Goal: Navigation & Orientation: Understand site structure

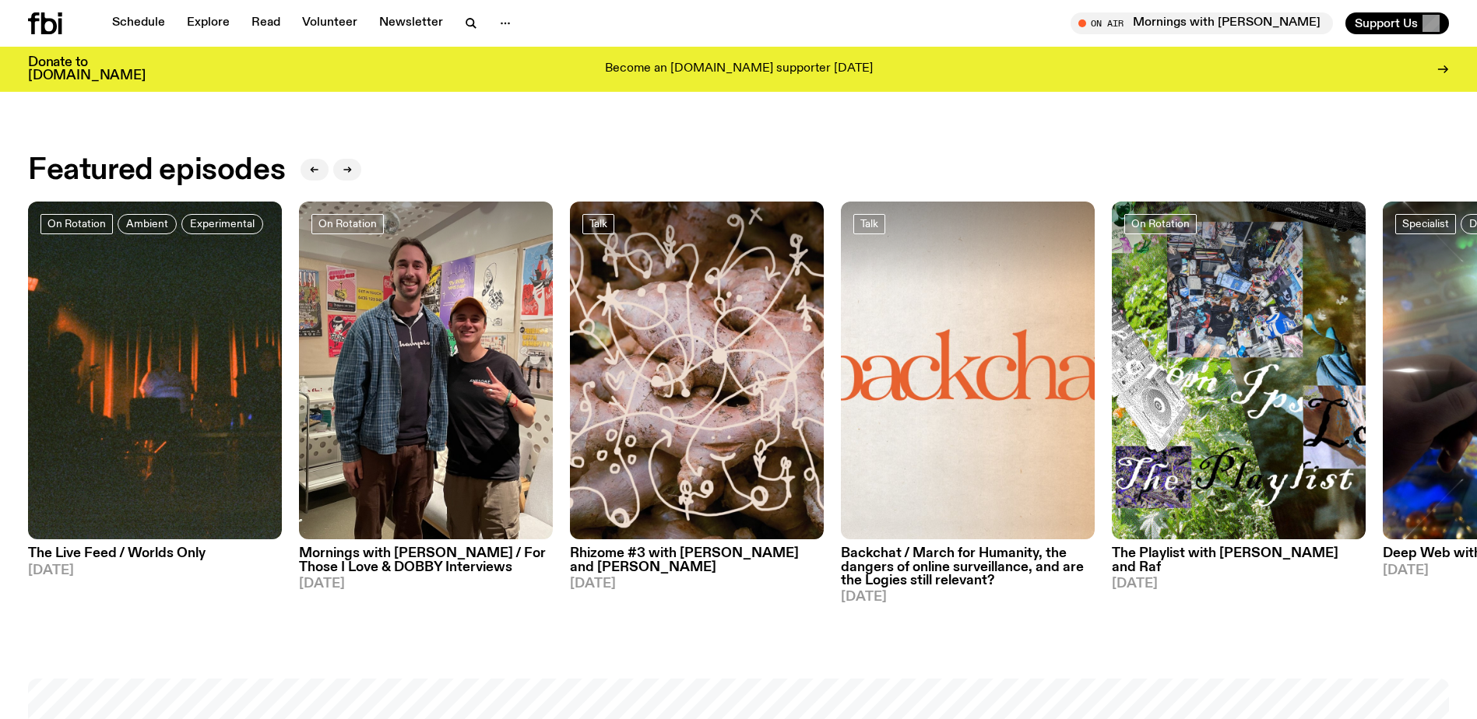
scroll to position [853, 0]
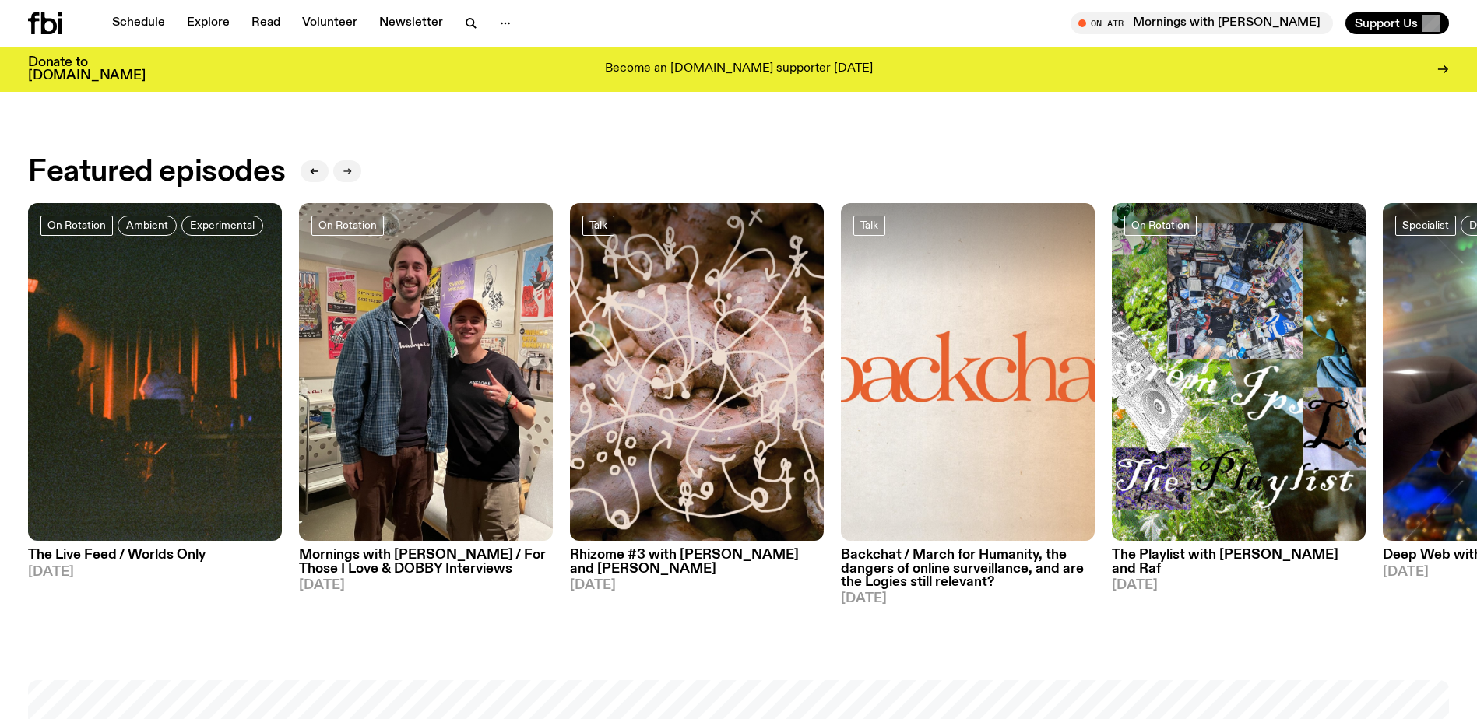
click at [345, 171] on icon "button" at bounding box center [347, 171] width 9 height 9
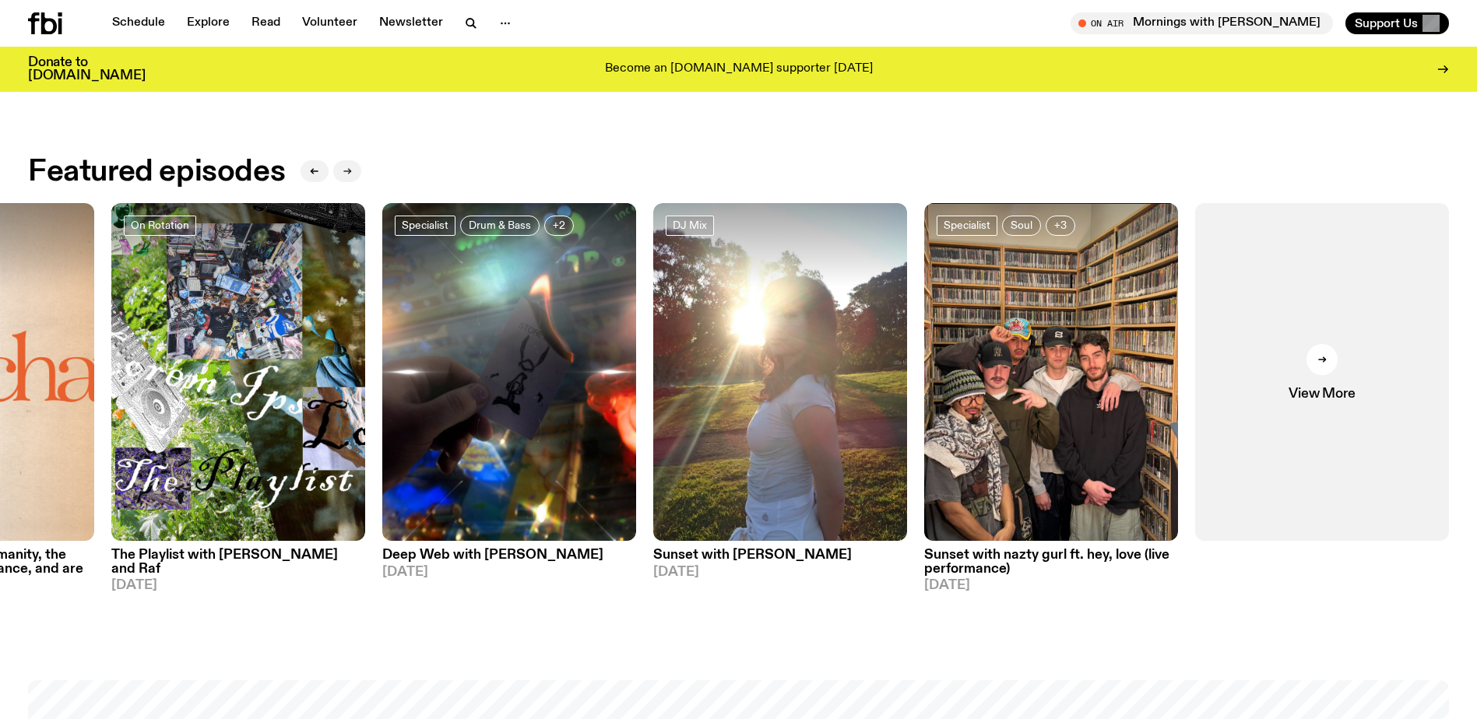
click at [345, 169] on icon "button" at bounding box center [347, 171] width 9 height 9
click at [798, 364] on img at bounding box center [780, 372] width 254 height 339
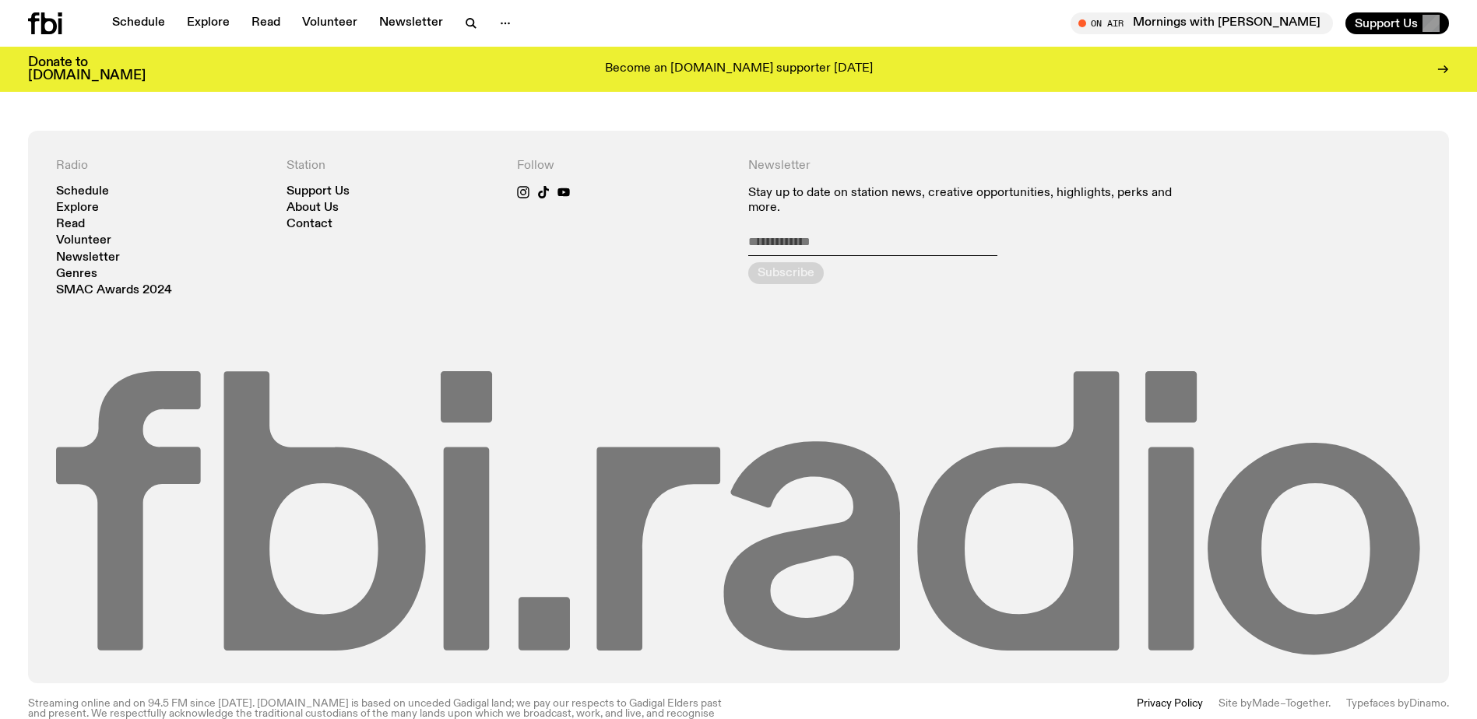
scroll to position [1933, 0]
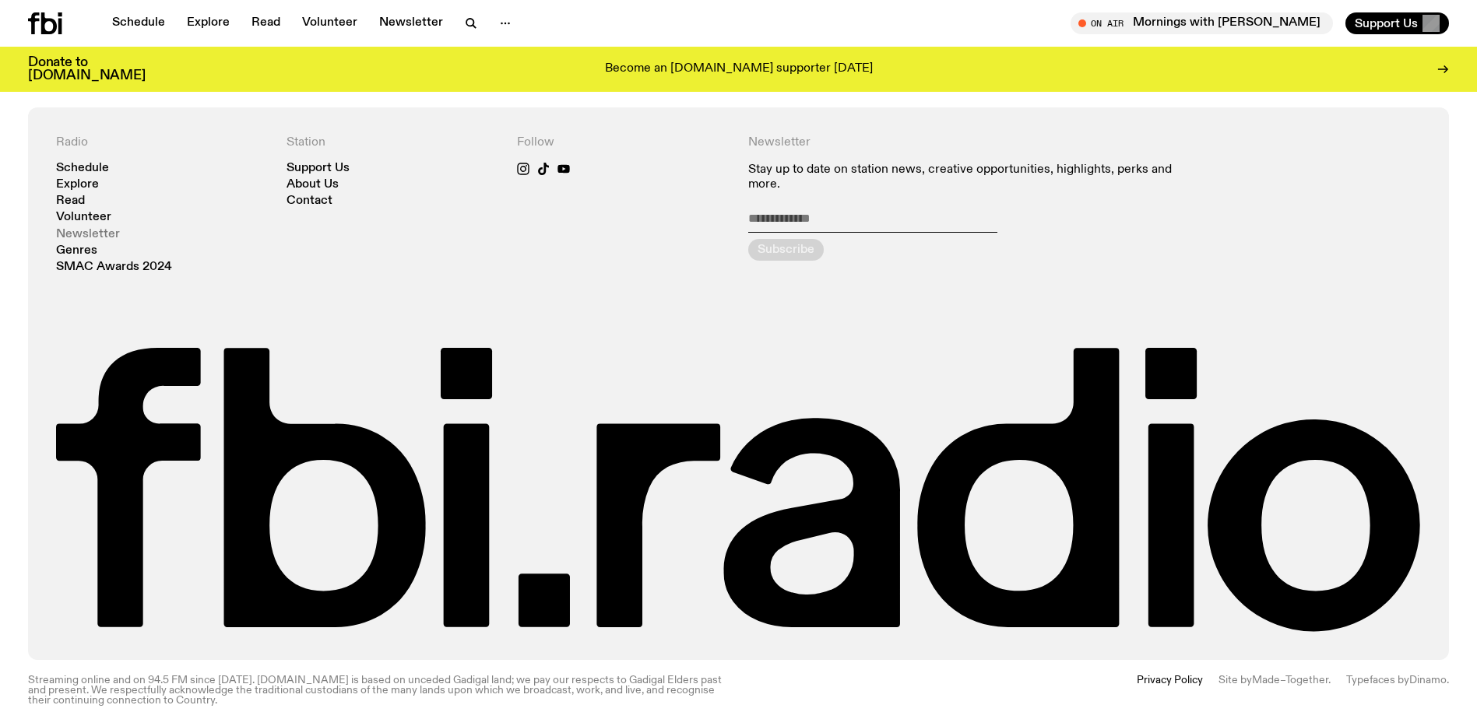
click at [69, 229] on link "Newsletter" at bounding box center [88, 235] width 64 height 12
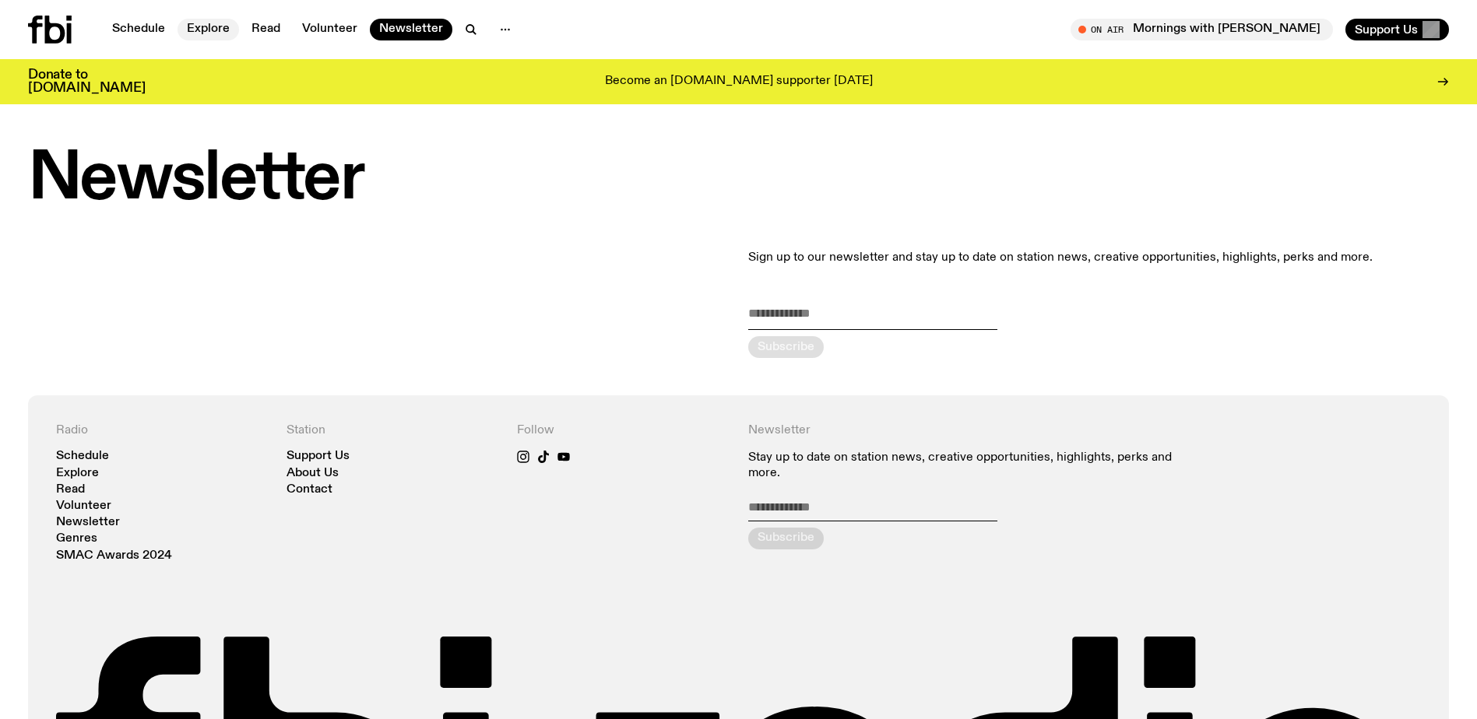
click at [191, 27] on link "Explore" at bounding box center [209, 30] width 62 height 22
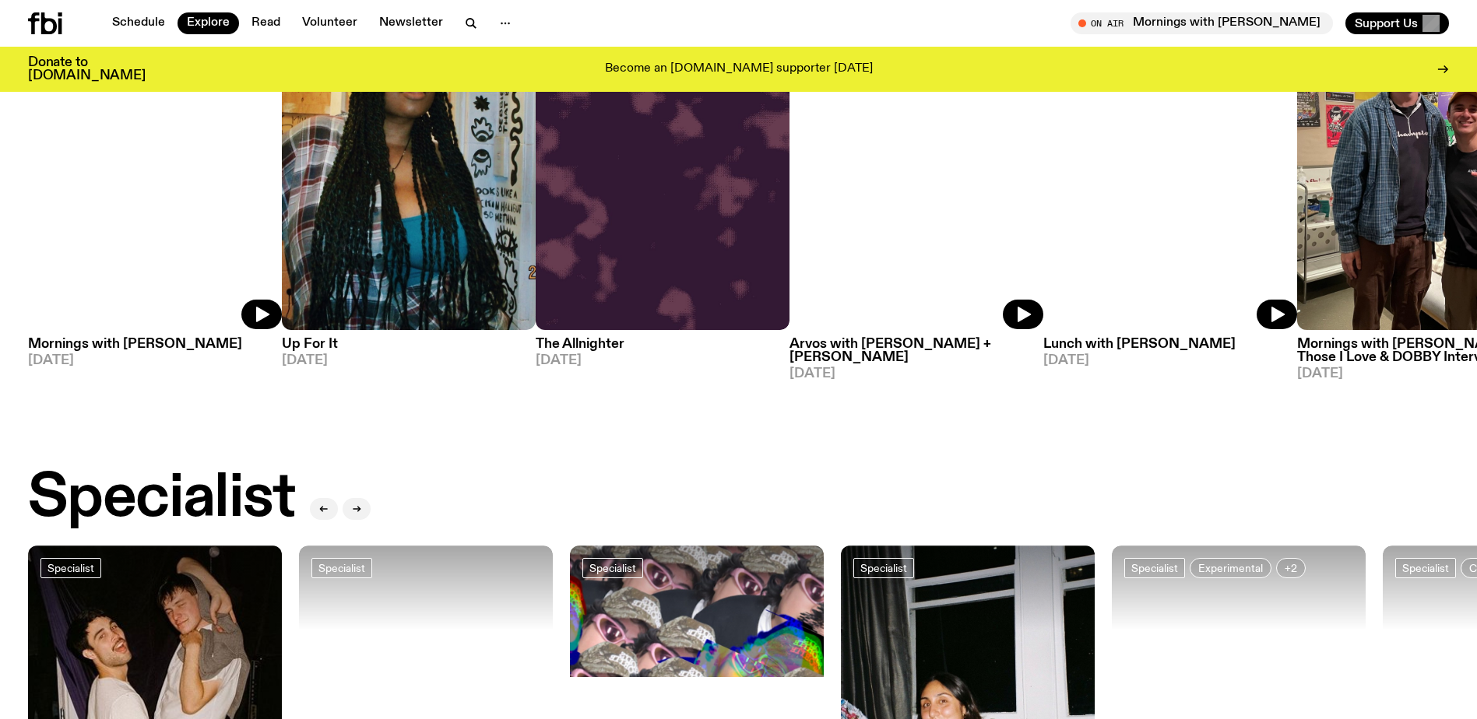
scroll to position [931, 0]
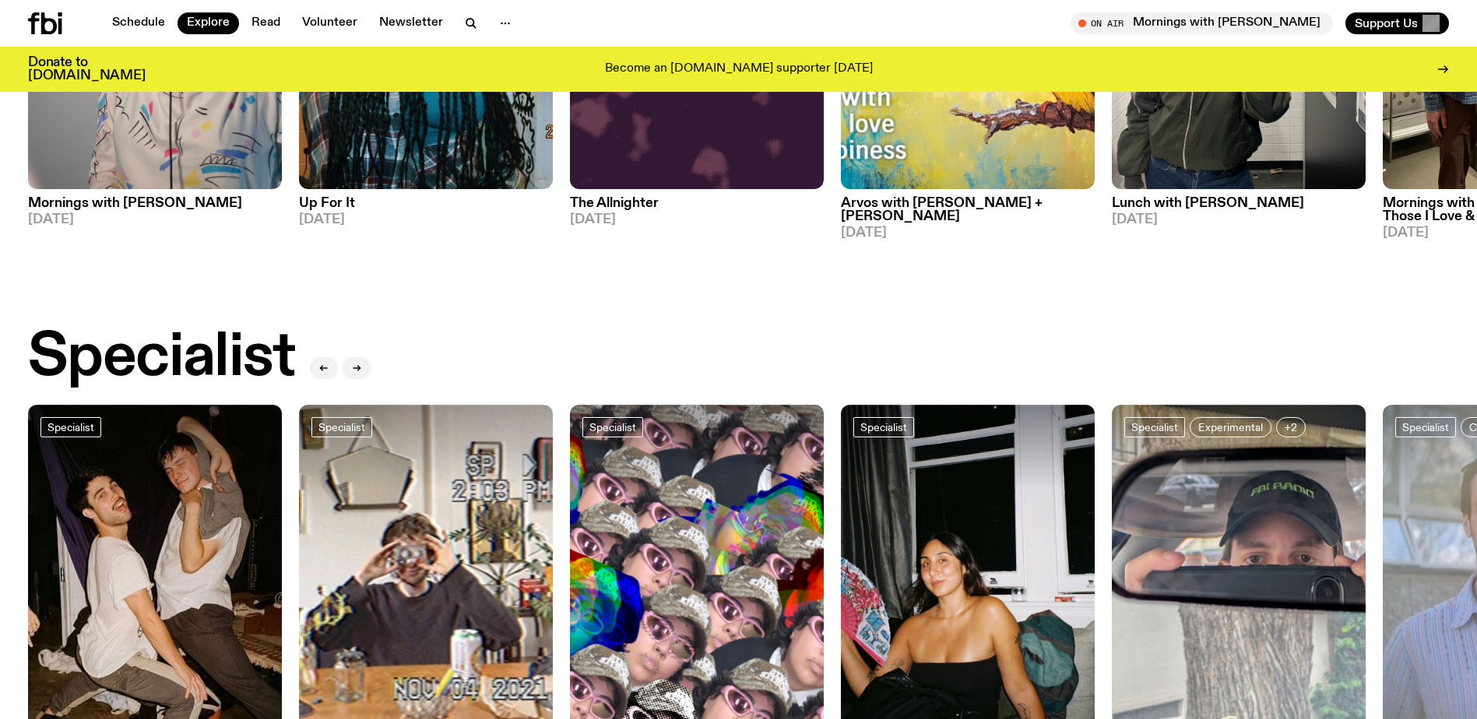
drag, startPoint x: 989, startPoint y: 290, endPoint x: 755, endPoint y: 304, distance: 234.1
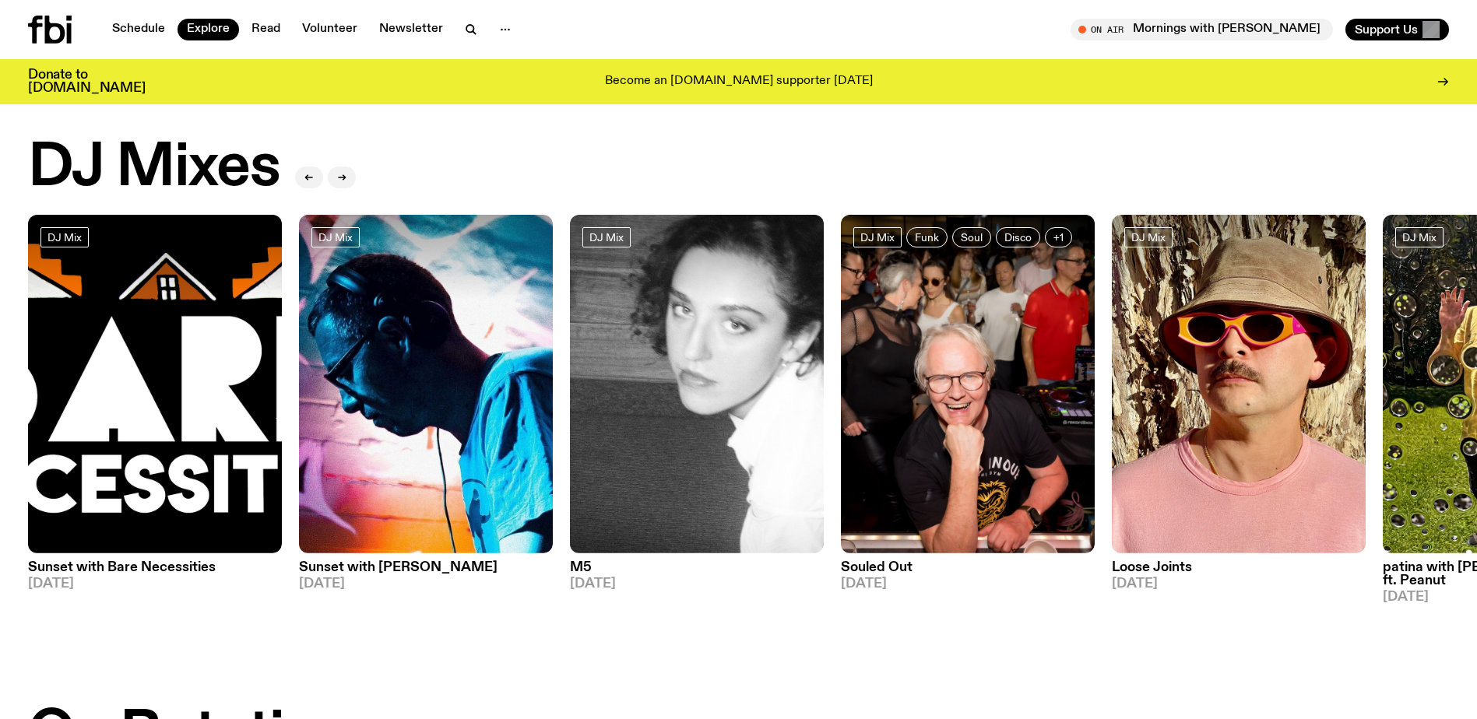
scroll to position [0, 0]
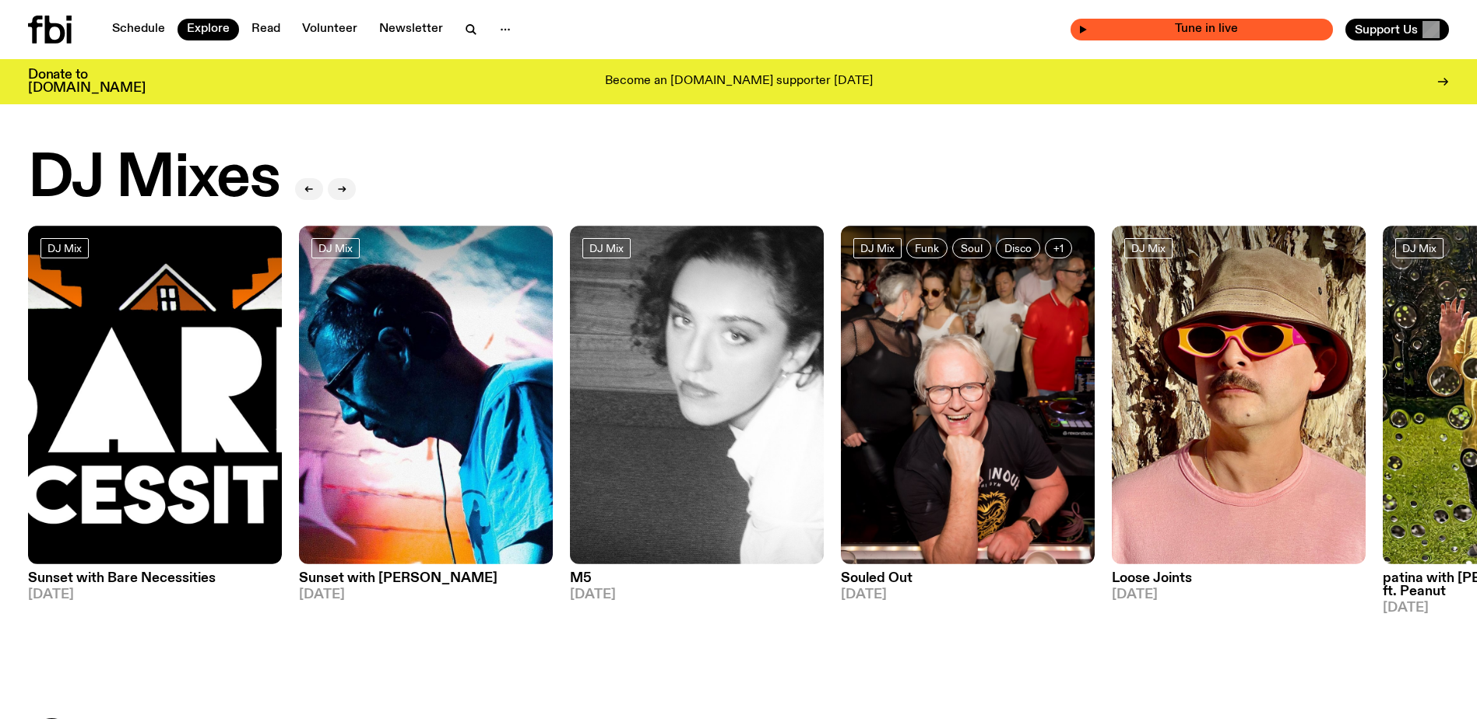
click at [1216, 23] on span "Tune in live" at bounding box center [1206, 29] width 237 height 12
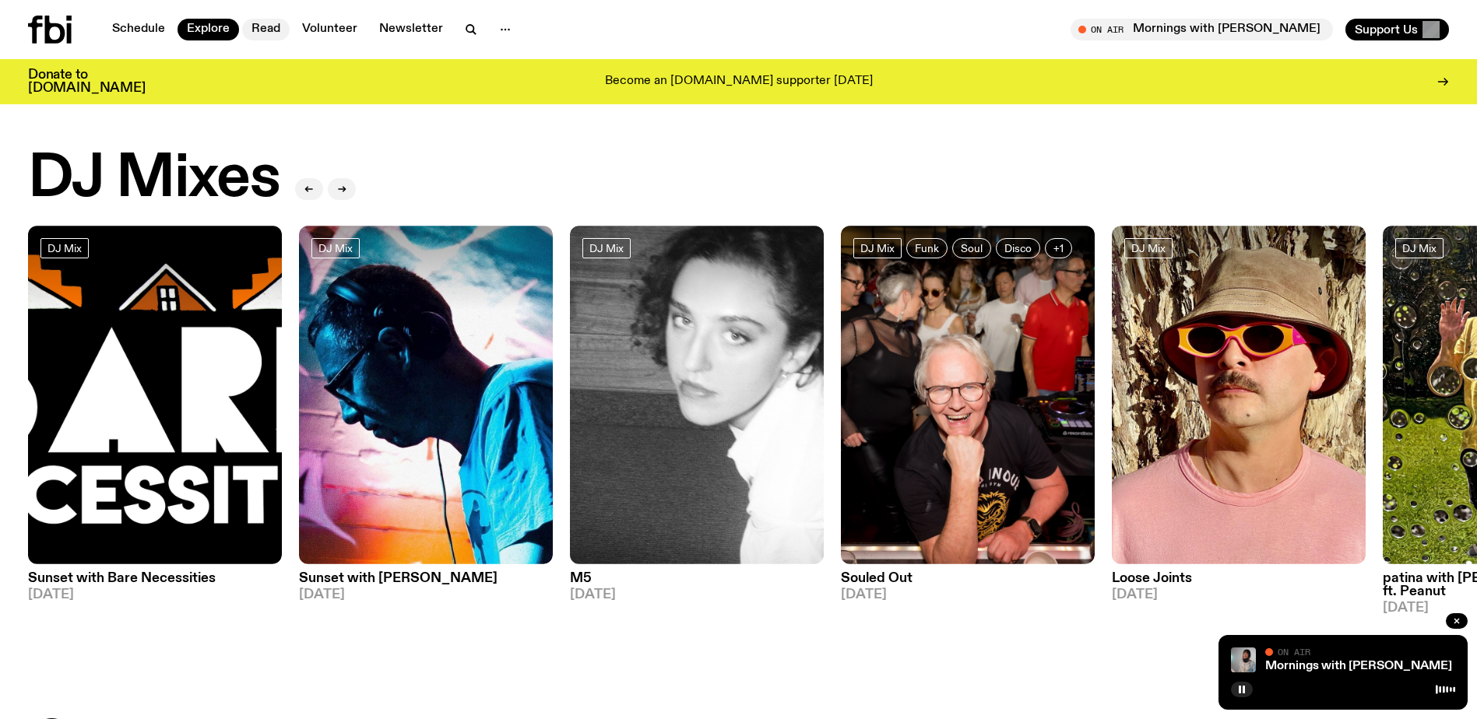
click at [267, 23] on link "Read" at bounding box center [265, 30] width 47 height 22
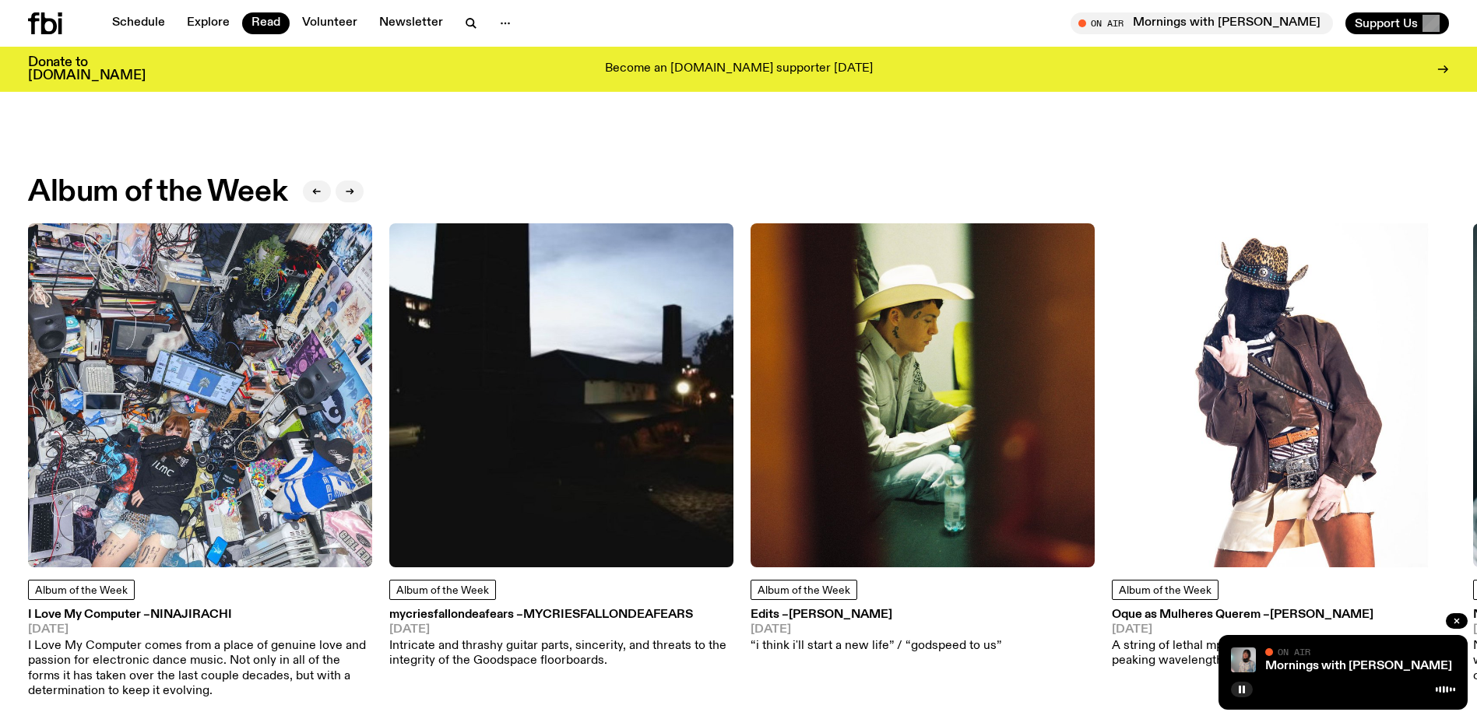
scroll to position [595, 0]
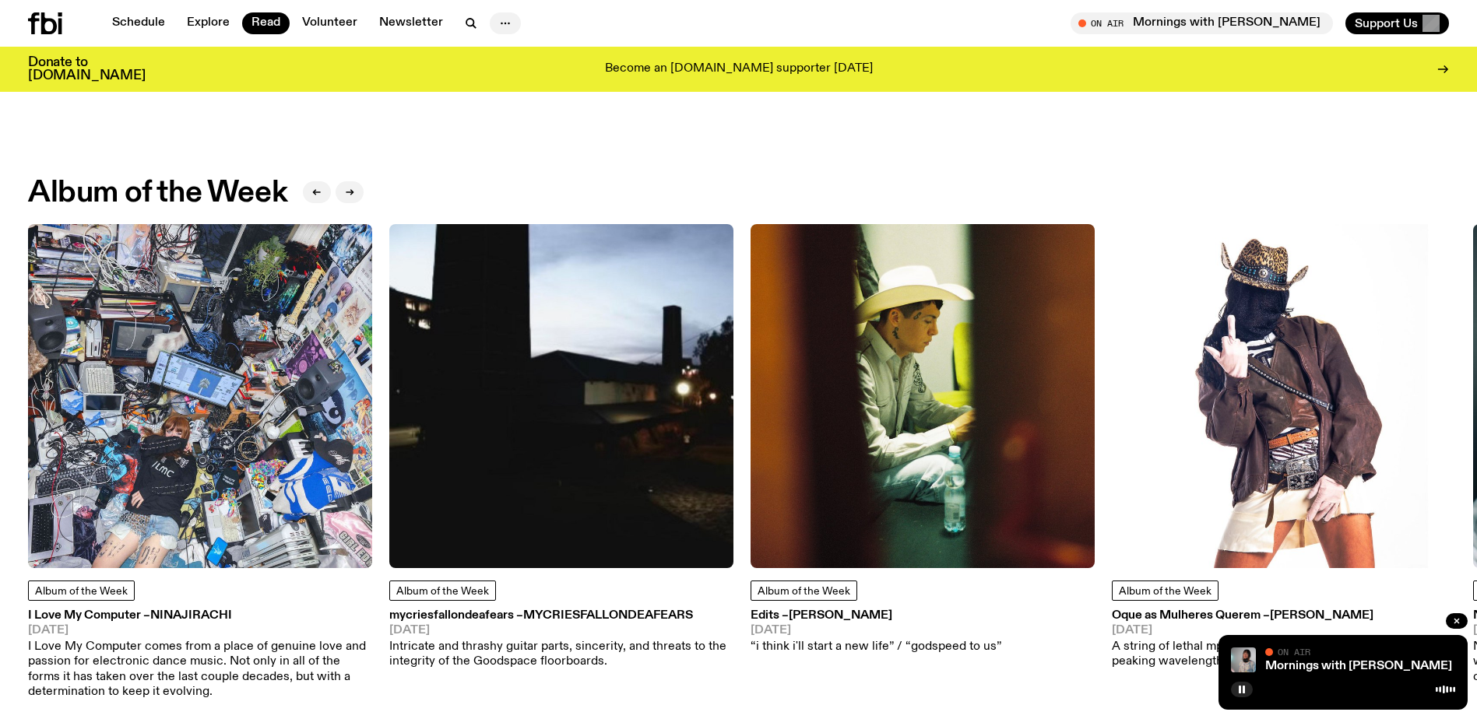
click at [502, 19] on icon "button" at bounding box center [505, 23] width 19 height 19
click at [469, 17] on icon "button" at bounding box center [471, 23] width 19 height 19
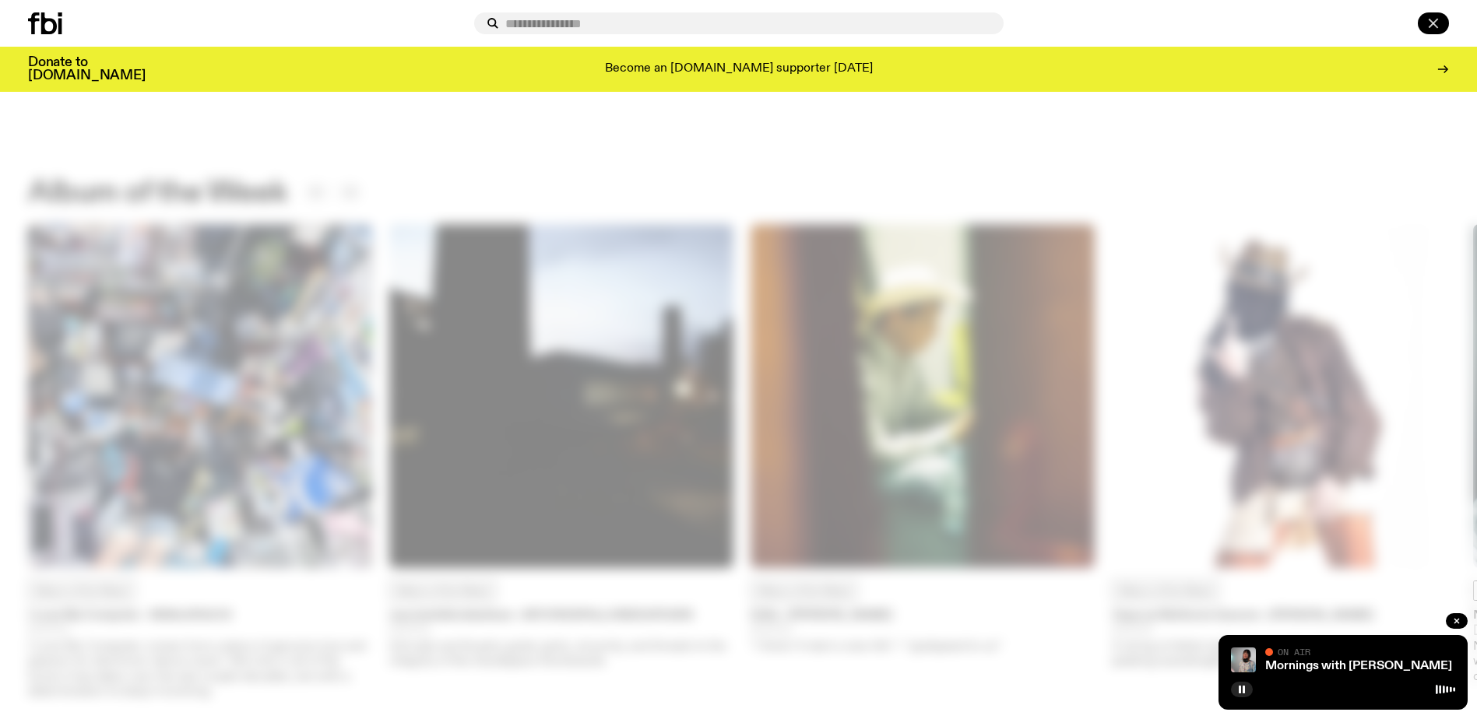
click at [1437, 20] on icon "button" at bounding box center [1433, 23] width 9 height 9
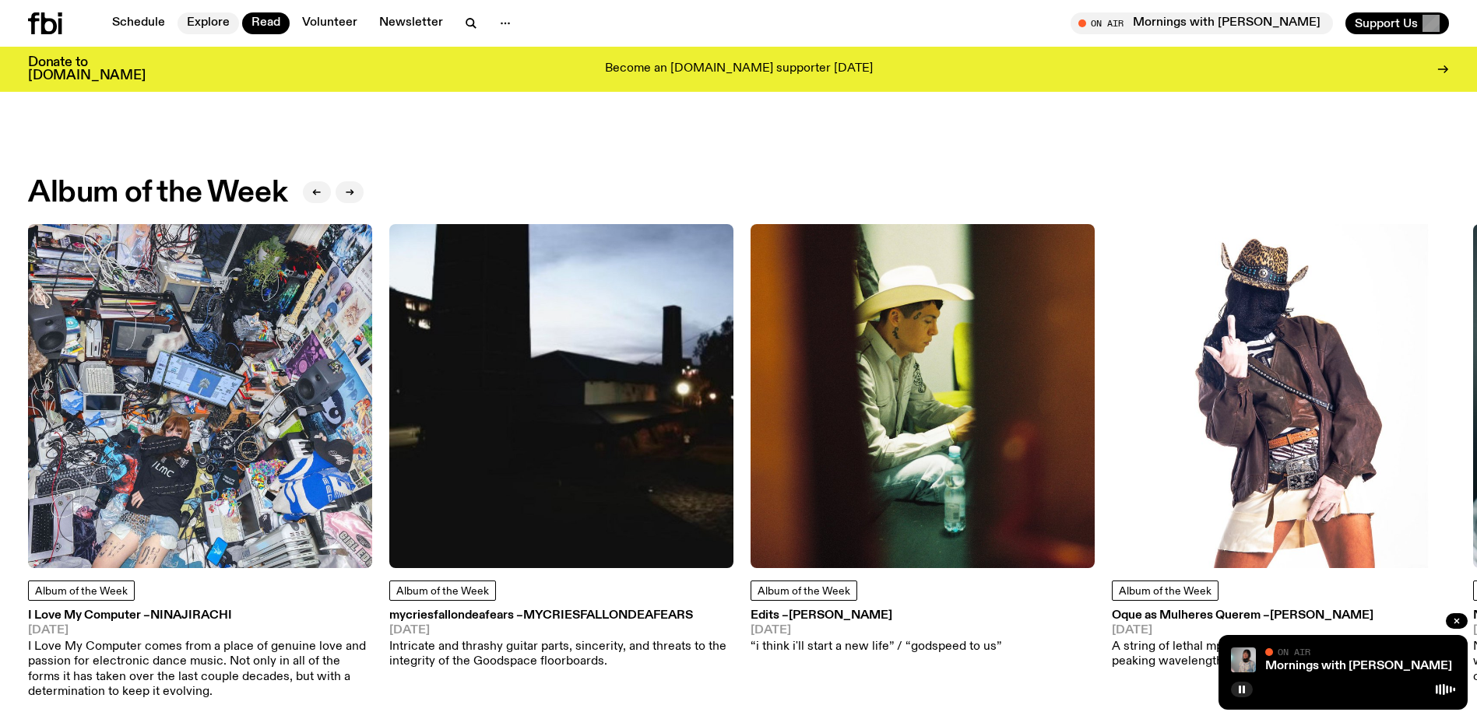
click at [192, 19] on link "Explore" at bounding box center [209, 23] width 62 height 22
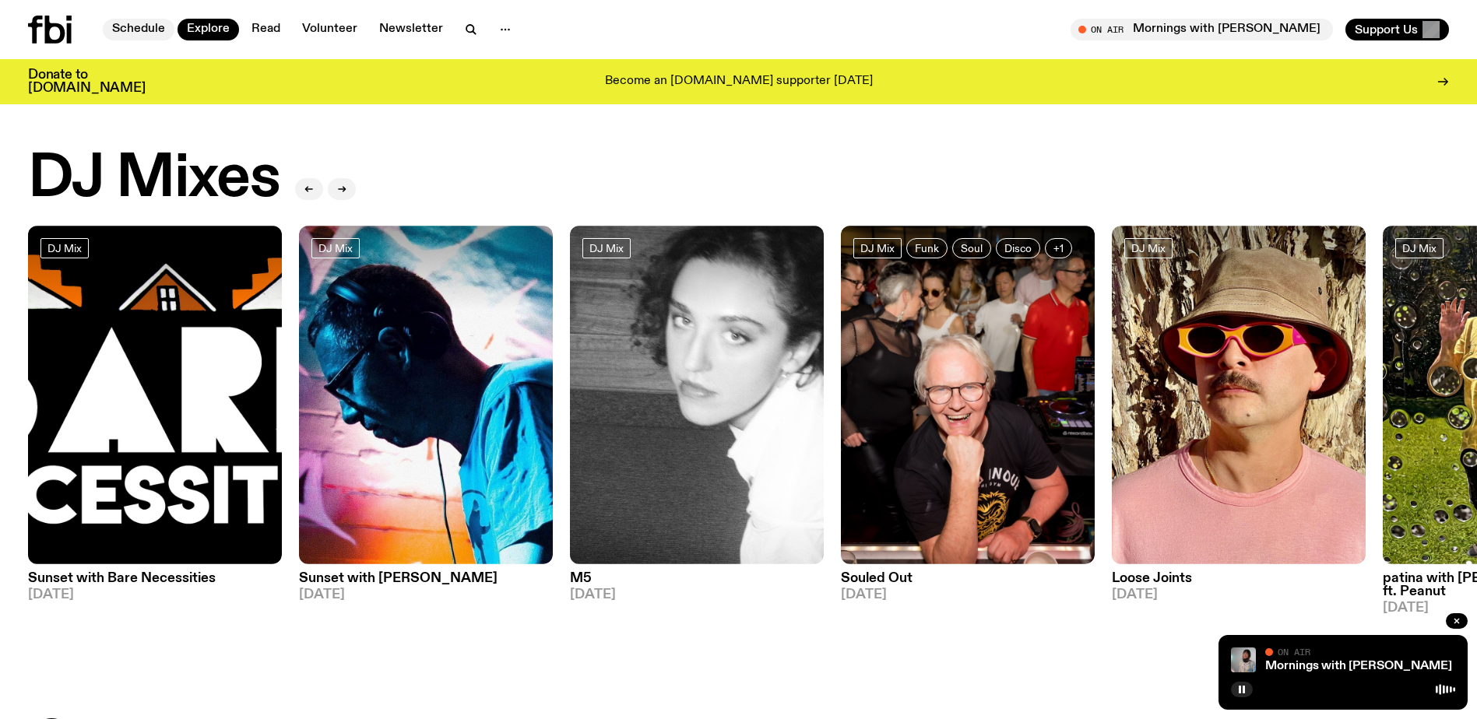
click at [135, 26] on link "Schedule" at bounding box center [139, 30] width 72 height 22
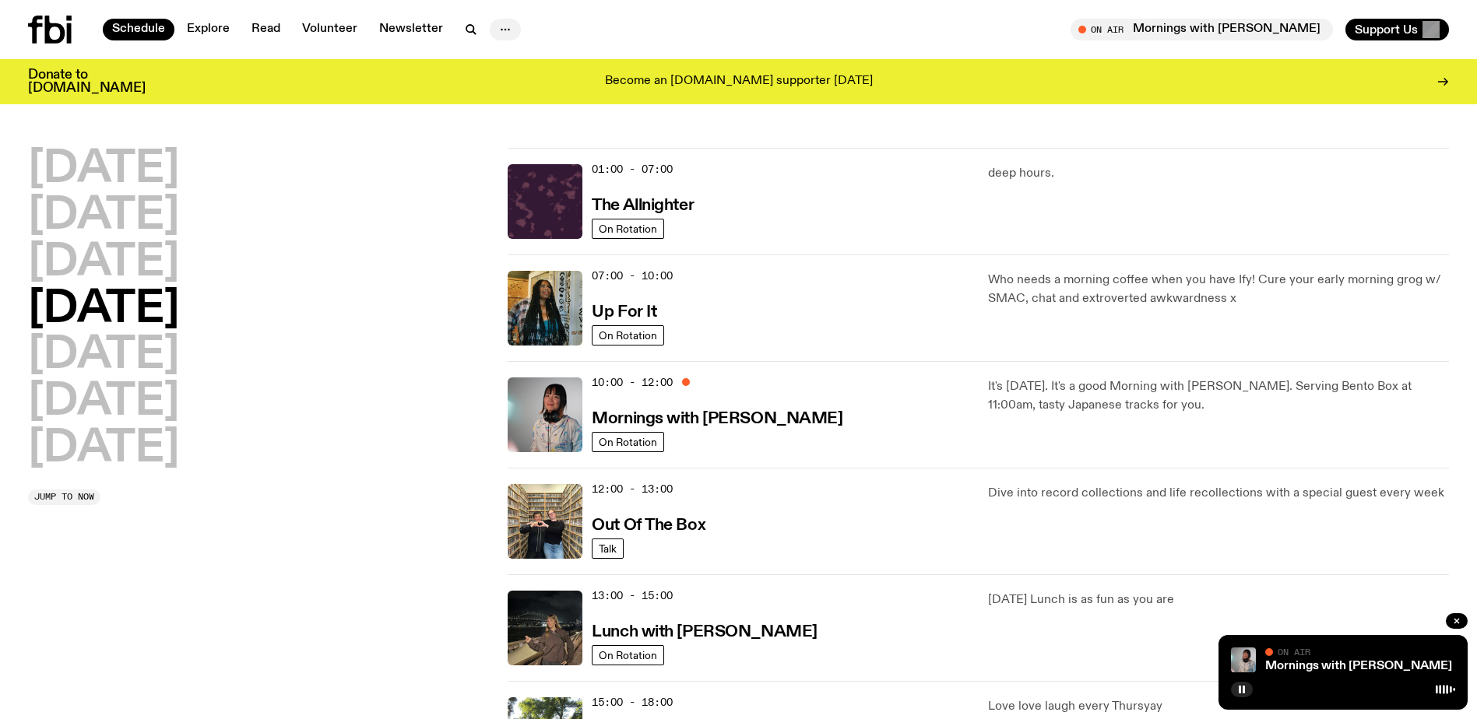
click at [498, 26] on icon "button" at bounding box center [505, 29] width 19 height 19
click at [500, 60] on link "About Us" at bounding box center [505, 62] width 78 height 22
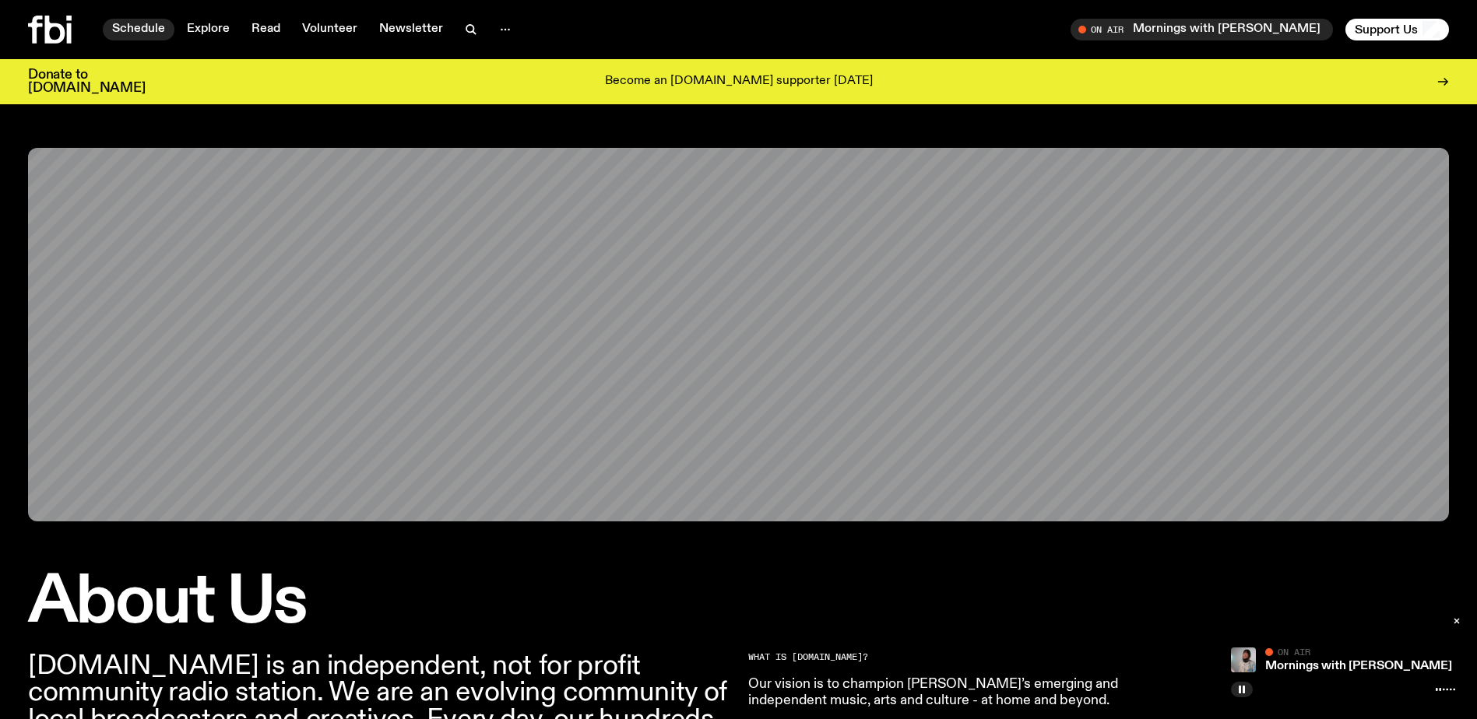
click at [134, 26] on link "Schedule" at bounding box center [139, 30] width 72 height 22
